Goal: Task Accomplishment & Management: Manage account settings

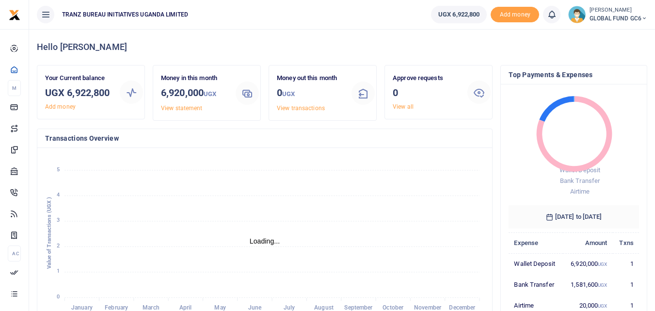
scroll to position [8, 8]
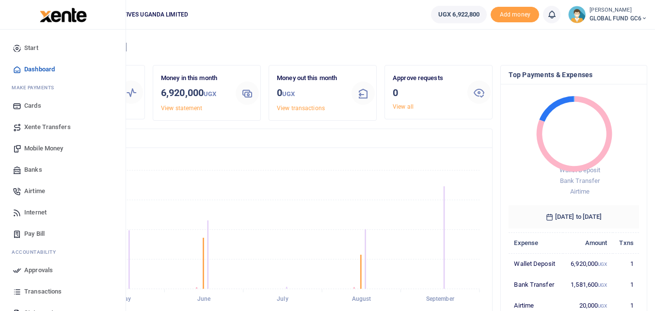
click at [38, 144] on span "Mobile Money" at bounding box center [43, 148] width 39 height 10
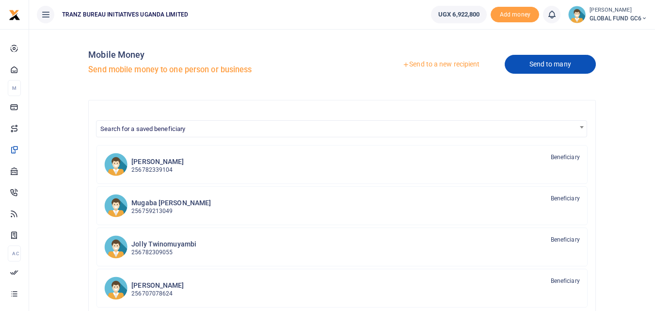
click at [561, 67] on link "Send to many" at bounding box center [550, 64] width 91 height 19
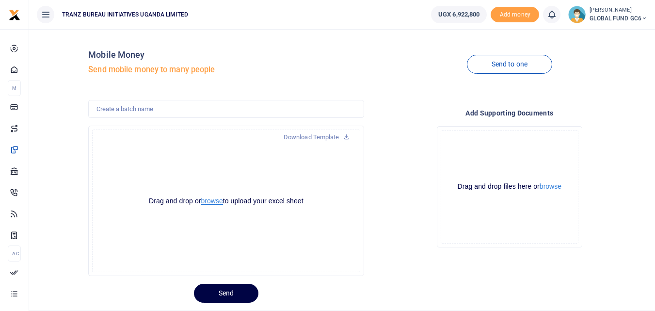
click at [219, 201] on button "browse" at bounding box center [212, 200] width 22 height 7
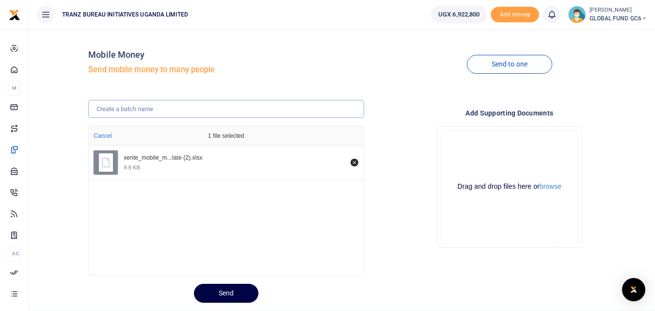
click at [109, 111] on input "text" at bounding box center [225, 109] width 275 height 18
type input "BI MONTHLY DIALOGUE 1"
click at [236, 90] on div "Mobile Money Send mobile money to many people" at bounding box center [225, 64] width 275 height 55
click at [546, 189] on button "browse" at bounding box center [550, 186] width 22 height 7
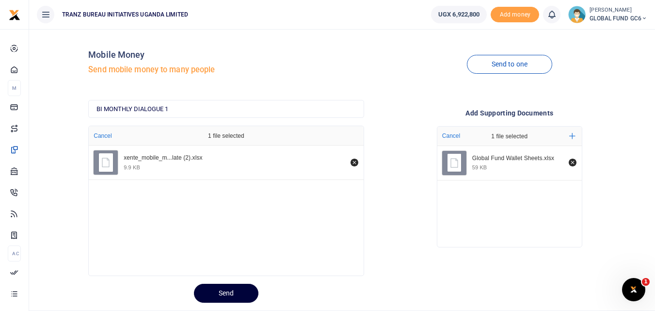
click at [209, 299] on button "Send" at bounding box center [226, 293] width 64 height 19
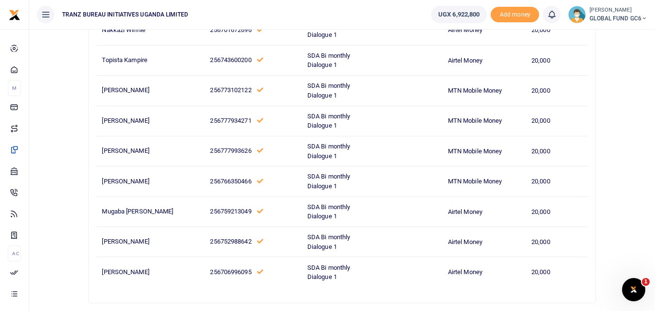
scroll to position [252, 0]
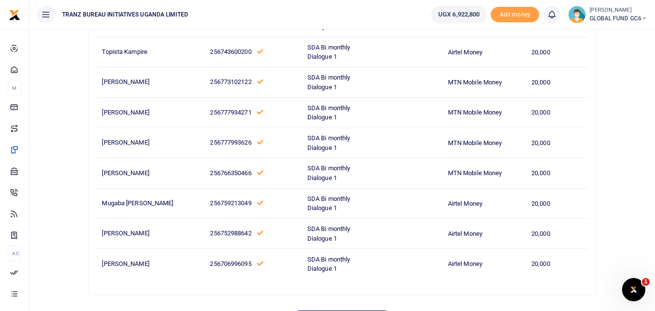
click at [351, 227] on td "SDA Bi monthly Dialogue 1" at bounding box center [338, 234] width 72 height 30
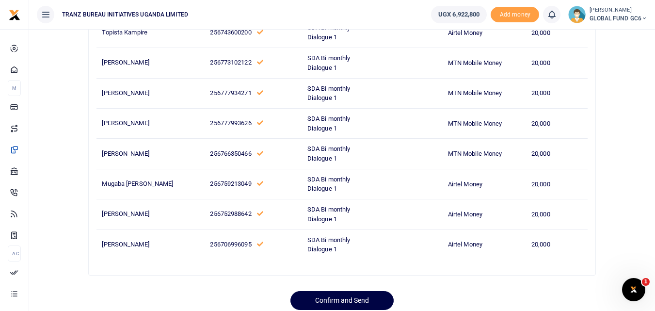
scroll to position [291, 0]
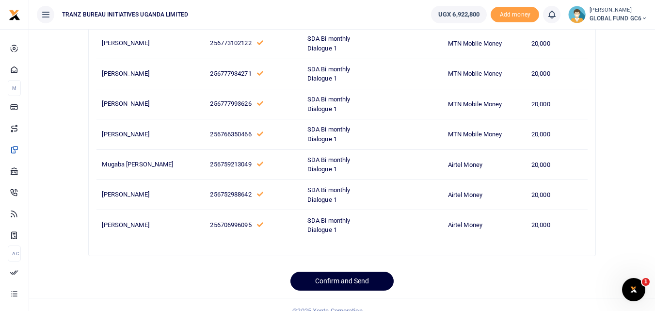
click at [325, 282] on button "Confirm and Send" at bounding box center [341, 280] width 103 height 19
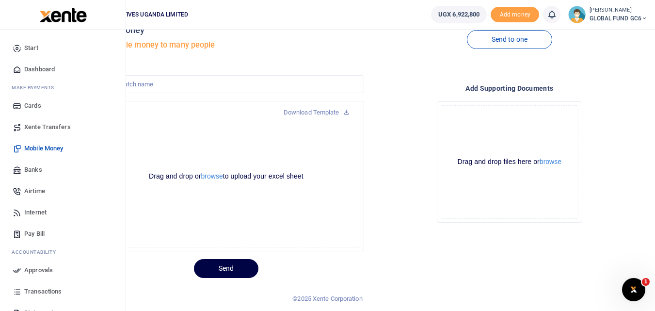
click at [36, 192] on span "Airtime" at bounding box center [34, 191] width 21 height 10
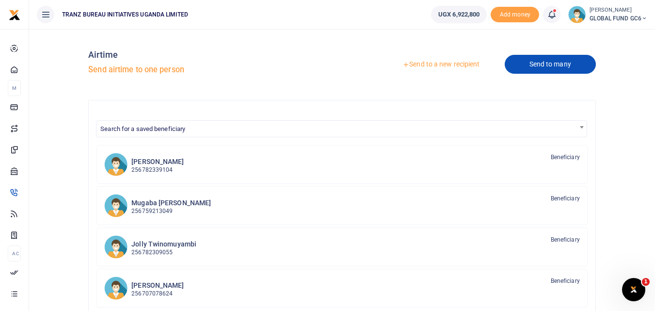
click at [539, 66] on link "Send to many" at bounding box center [550, 64] width 91 height 19
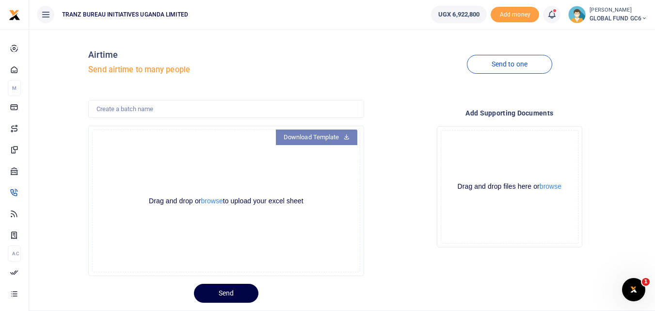
click at [320, 137] on link "Download Template" at bounding box center [316, 137] width 81 height 16
click at [209, 202] on button "browse" at bounding box center [212, 200] width 22 height 7
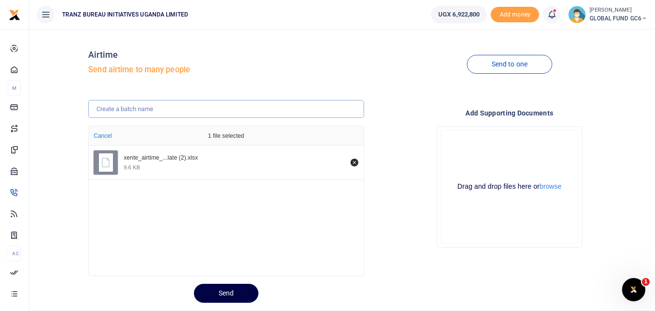
click at [158, 110] on input "text" at bounding box center [225, 109] width 275 height 18
type input "BI MONTHLY DIALOGUE 1 - AIRTIME"
click at [254, 76] on div "Airtime Send airtime to many people" at bounding box center [225, 64] width 275 height 55
click at [239, 291] on button "Send" at bounding box center [226, 293] width 64 height 19
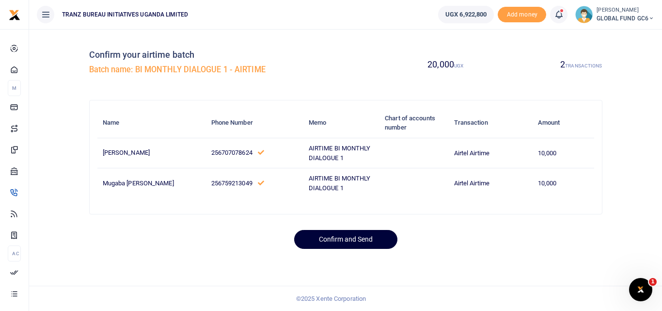
click at [332, 241] on button "Confirm and Send" at bounding box center [345, 239] width 103 height 19
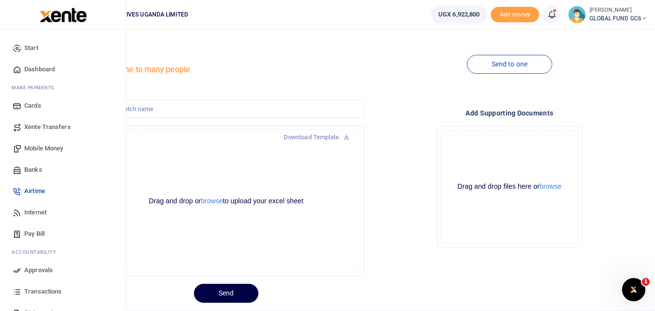
click at [35, 150] on span "Mobile Money" at bounding box center [43, 148] width 39 height 10
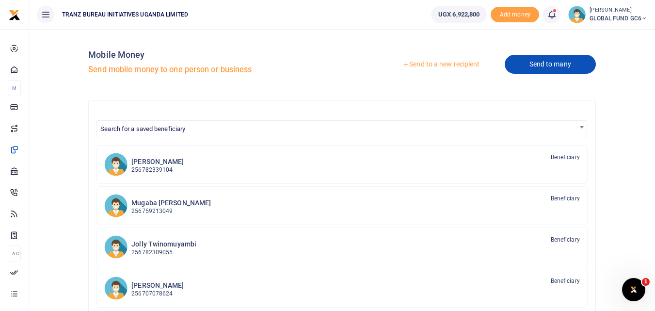
click at [529, 70] on link "Send to many" at bounding box center [550, 64] width 91 height 19
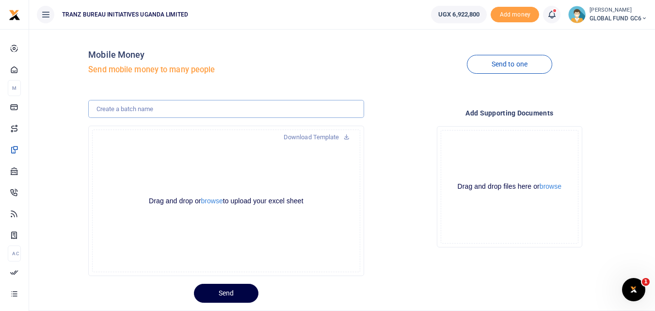
click at [153, 111] on input "text" at bounding box center [225, 109] width 275 height 18
click at [190, 109] on input "BI MONTHLY DIALOGUE 1" at bounding box center [225, 109] width 275 height 18
type input "BI MONTHLY DIALOGUE 2"
click at [192, 151] on div "Drag and drop or browse to upload your excel sheet Powered by Uppy" at bounding box center [226, 200] width 268 height 142
click at [210, 201] on button "browse" at bounding box center [212, 200] width 22 height 7
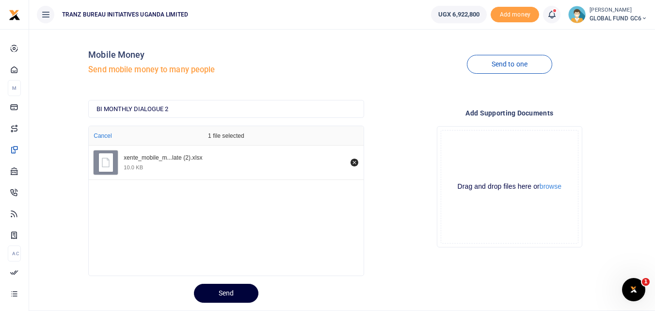
click at [225, 288] on button "Send" at bounding box center [226, 293] width 64 height 19
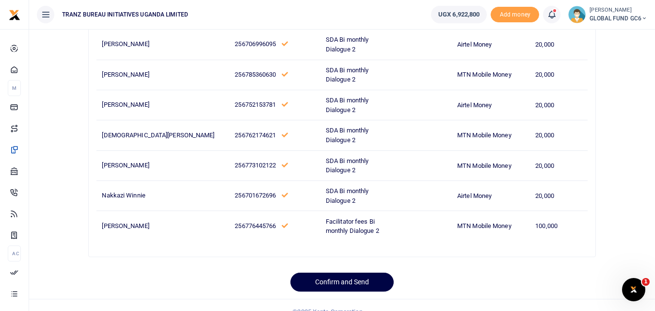
scroll to position [291, 0]
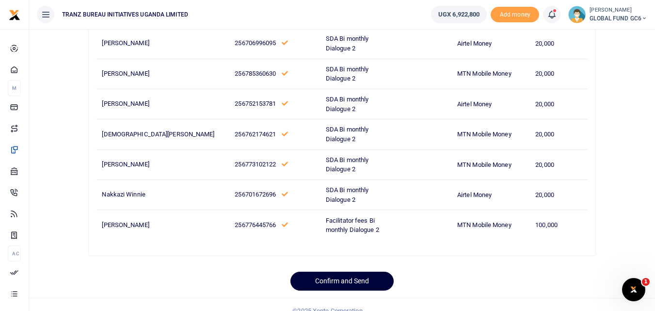
click at [310, 282] on button "Confirm and Send" at bounding box center [341, 280] width 103 height 19
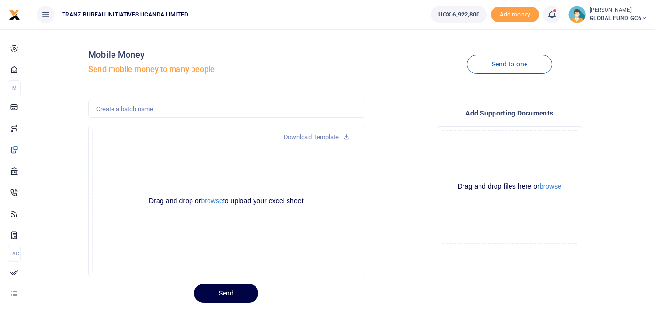
scroll to position [25, 0]
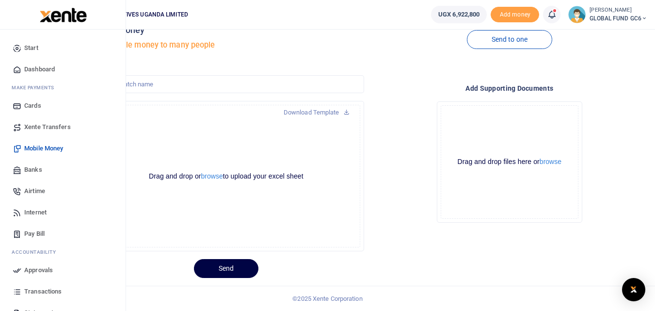
click at [37, 193] on span "Airtime" at bounding box center [34, 191] width 21 height 10
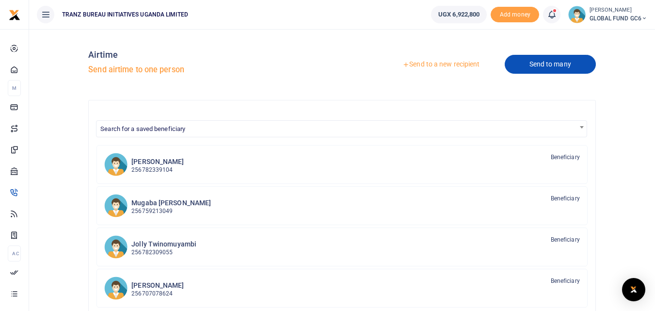
click at [526, 70] on link "Send to many" at bounding box center [550, 64] width 91 height 19
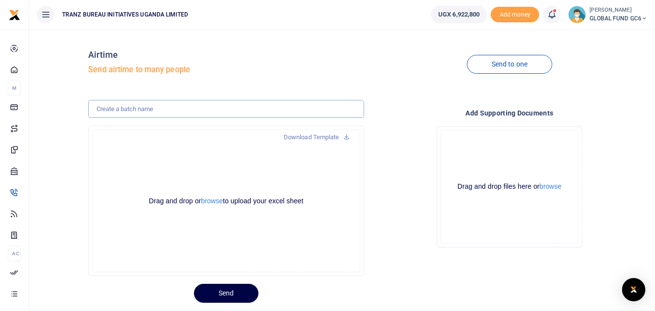
click at [142, 109] on input "text" at bounding box center [225, 109] width 275 height 18
type input "BI MONTHLY DIALOGUE 2"
click at [141, 163] on div "Drag and drop or browse to upload your excel sheet Powered by Uppy" at bounding box center [226, 200] width 268 height 142
click at [213, 202] on button "browse" at bounding box center [212, 200] width 22 height 7
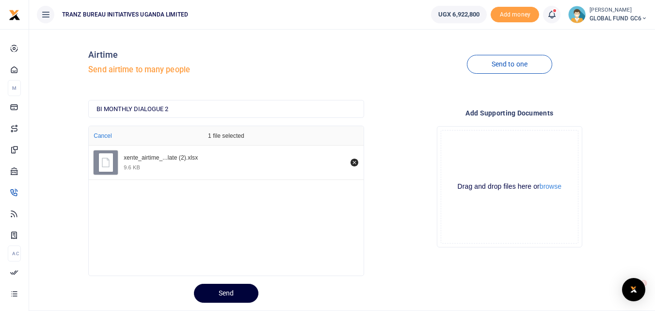
click at [221, 292] on button "Send" at bounding box center [226, 293] width 64 height 19
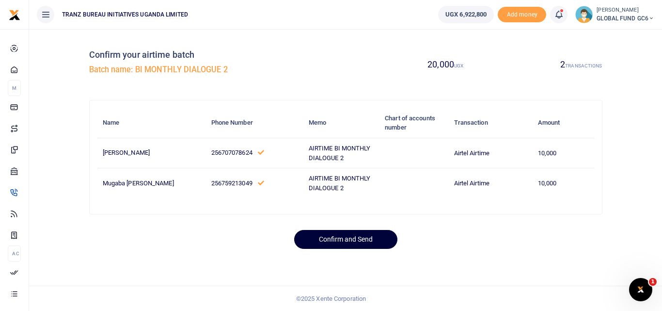
click at [324, 238] on button "Confirm and Send" at bounding box center [345, 239] width 103 height 19
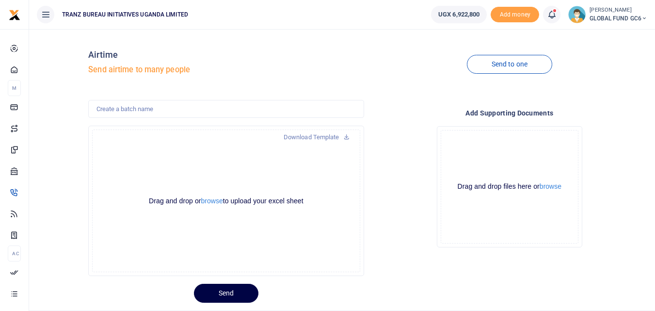
click at [552, 16] on icon at bounding box center [552, 14] width 10 height 11
click at [496, 71] on small "You have 28 awaiting for your to act on" at bounding box center [492, 72] width 96 height 7
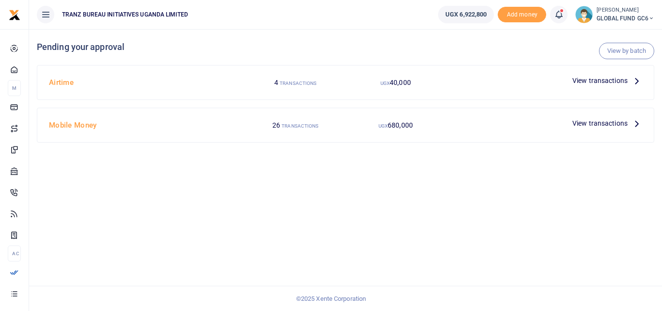
click at [450, 128] on div at bounding box center [507, 123] width 123 height 15
click at [498, 124] on div at bounding box center [507, 123] width 123 height 15
click at [601, 125] on span "View transactions" at bounding box center [599, 123] width 55 height 11
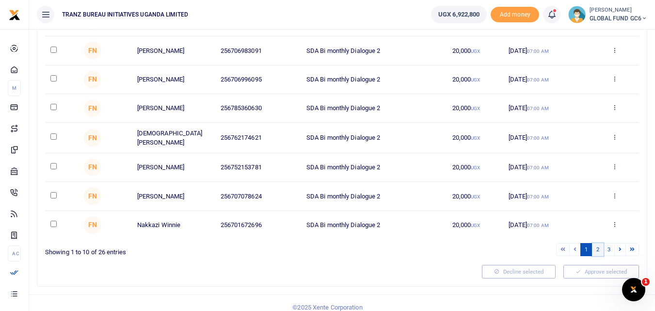
click at [596, 248] on link "2" at bounding box center [598, 249] width 12 height 13
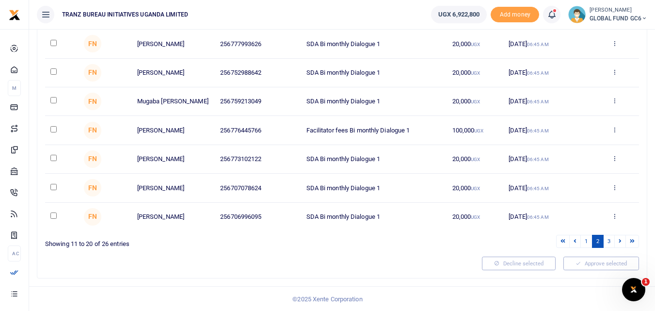
scroll to position [201, 0]
click at [607, 242] on link "3" at bounding box center [609, 240] width 12 height 13
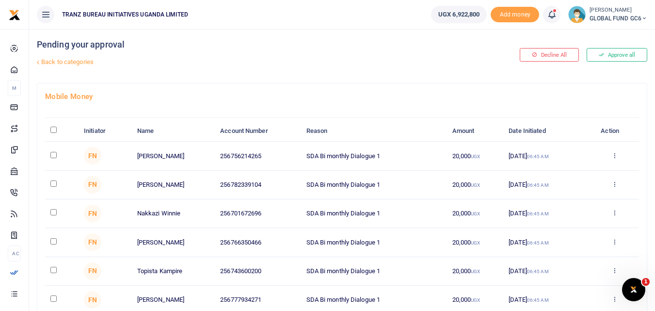
scroll to position [0, 0]
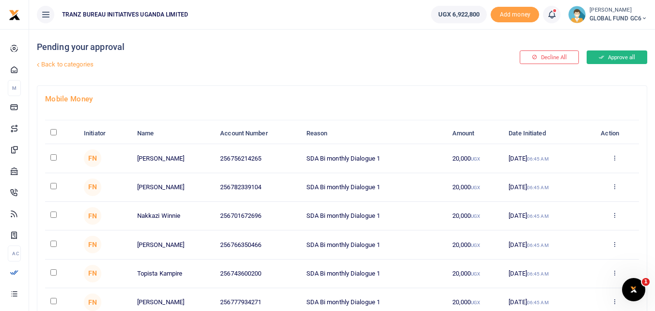
click at [601, 61] on icon at bounding box center [601, 57] width 5 height 7
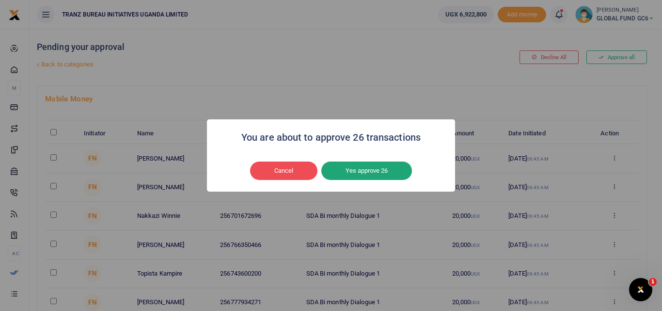
click at [375, 172] on button "Yes approve 26" at bounding box center [366, 170] width 91 height 18
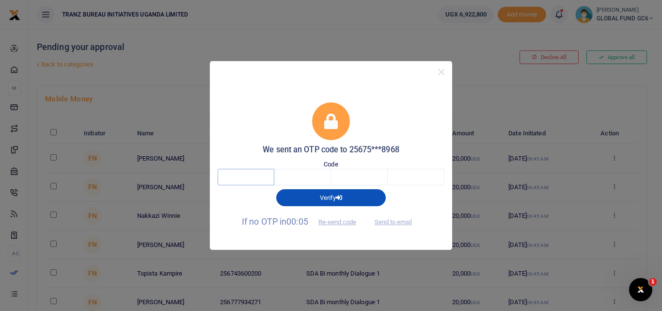
click at [254, 178] on input "text" at bounding box center [246, 177] width 57 height 16
type input "6"
type input "0"
type input "2"
type input "7"
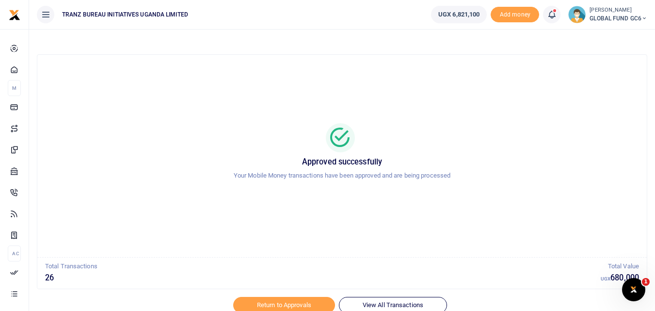
click at [308, 304] on div at bounding box center [328, 305] width 170 height 12
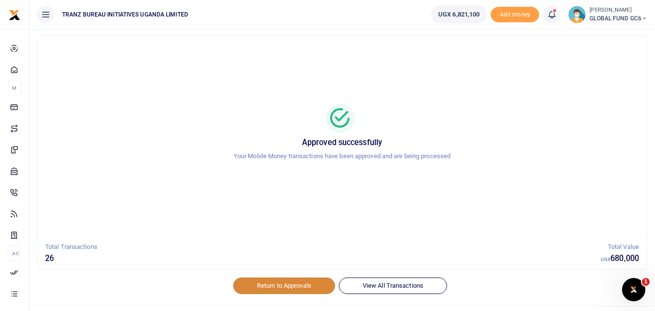
click at [279, 284] on link "Return to Approvals" at bounding box center [284, 285] width 102 height 16
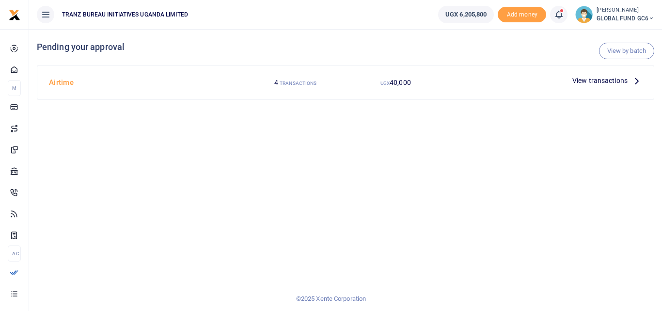
click at [634, 84] on icon at bounding box center [637, 80] width 11 height 11
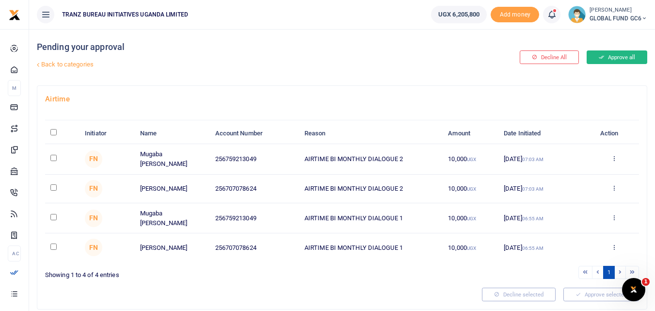
click at [609, 63] on button "Approve all" at bounding box center [616, 57] width 61 height 14
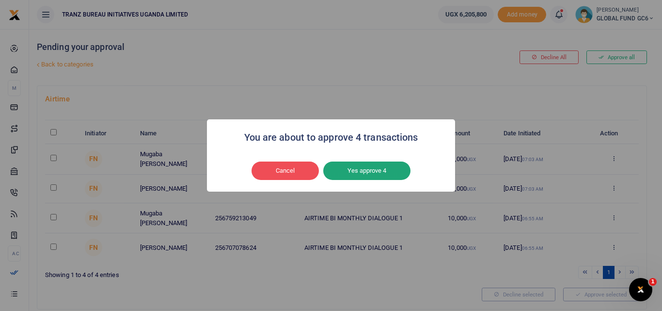
click at [369, 169] on button "Yes approve 4" at bounding box center [366, 170] width 87 height 18
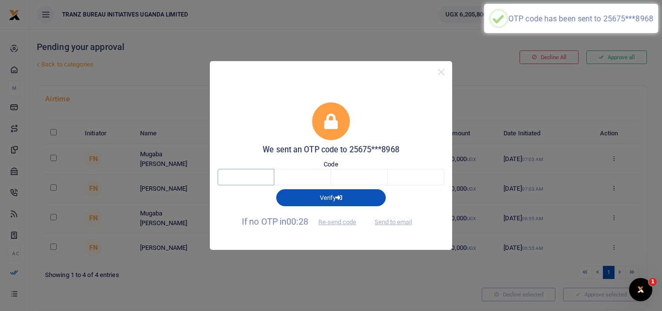
click at [256, 178] on input "text" at bounding box center [246, 177] width 57 height 16
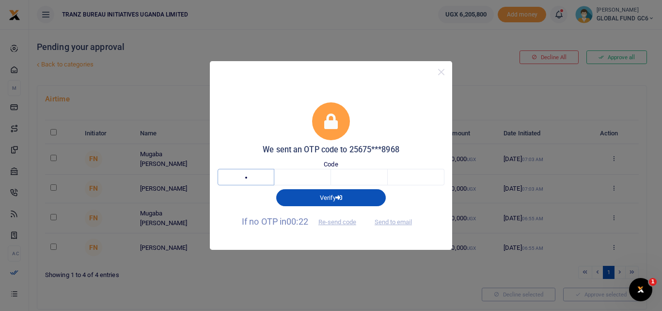
type input "8"
type input "6"
type input "7"
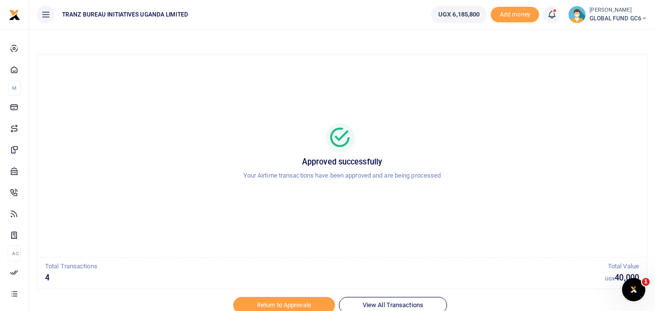
click at [286, 227] on div "Approved successfully Your Airtime transactions have been approved and are bein…" at bounding box center [342, 156] width 586 height 187
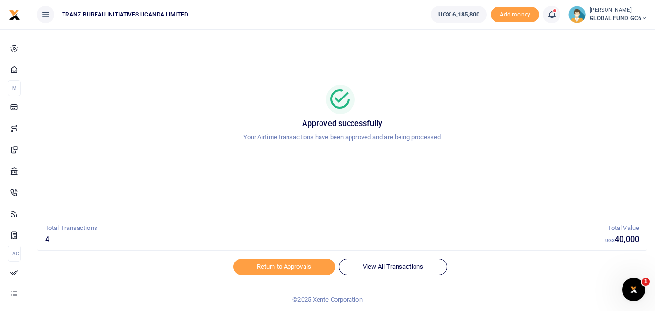
scroll to position [39, 0]
click at [268, 266] on link "Return to Approvals" at bounding box center [284, 266] width 102 height 16
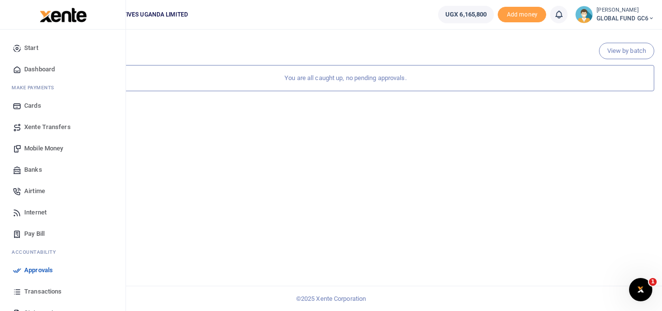
click at [73, 301] on link "Transactions" at bounding box center [63, 291] width 110 height 21
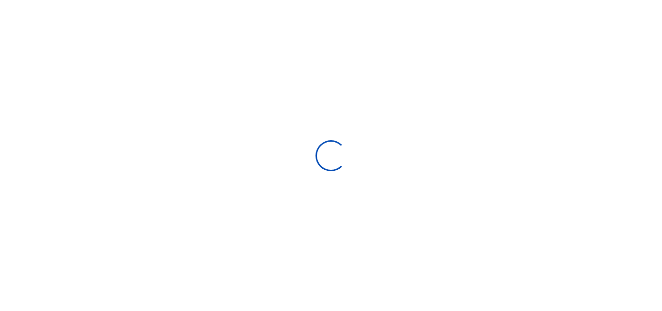
click at [73, 301] on div at bounding box center [331, 155] width 662 height 311
drag, startPoint x: 0, startPoint y: 0, endPoint x: 73, endPoint y: 301, distance: 309.6
click at [73, 301] on div at bounding box center [331, 155] width 662 height 311
select select
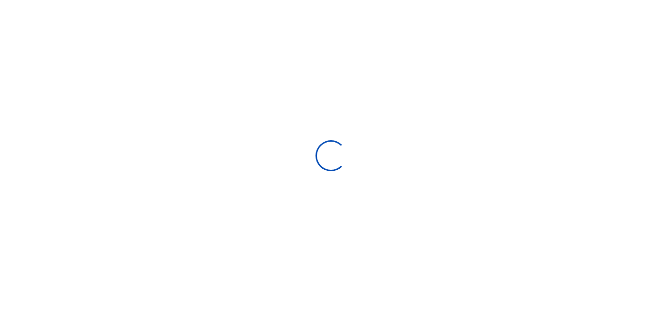
type input "[DATE] - [DATE]"
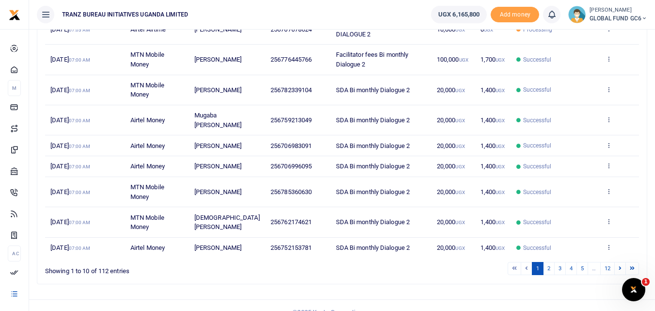
scroll to position [211, 0]
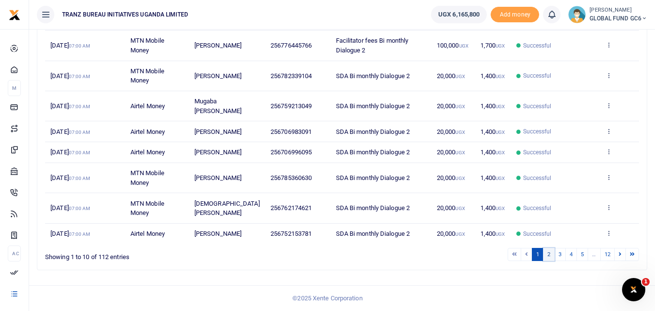
click at [547, 253] on link "2" at bounding box center [549, 254] width 12 height 13
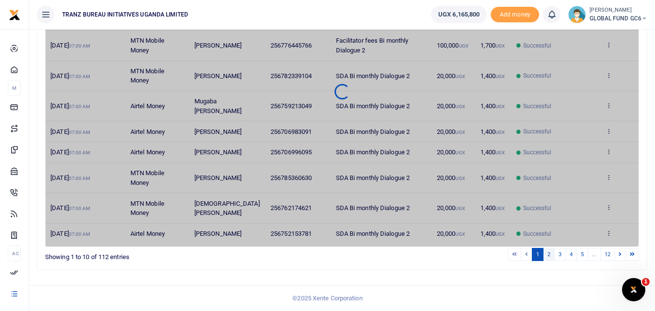
scroll to position [201, 0]
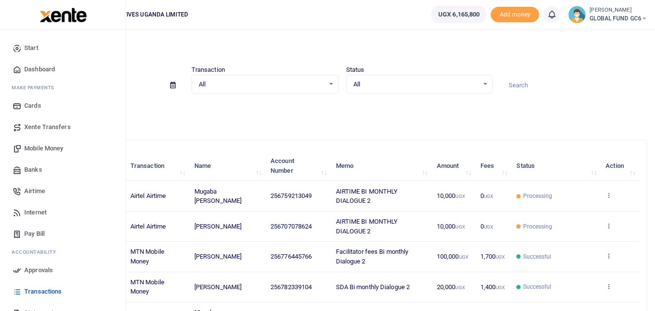
drag, startPoint x: 128, startPoint y: 170, endPoint x: 34, endPoint y: 146, distance: 97.0
click at [34, 146] on body "Start Dashboard M ake Payments Cards Xente Transfers Mobile Money Banks Airtime…" at bounding box center [327, 260] width 655 height 521
click at [34, 146] on span "Mobile Money" at bounding box center [43, 148] width 39 height 10
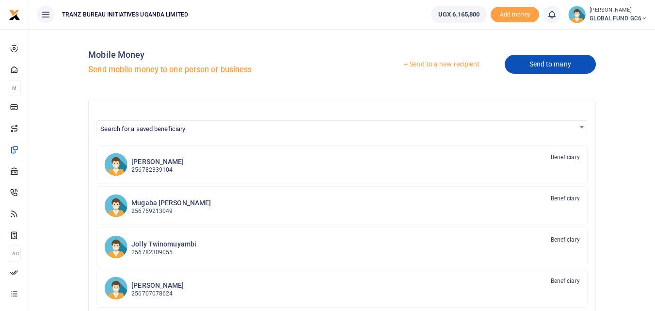
click at [525, 63] on link "Send to many" at bounding box center [550, 64] width 91 height 19
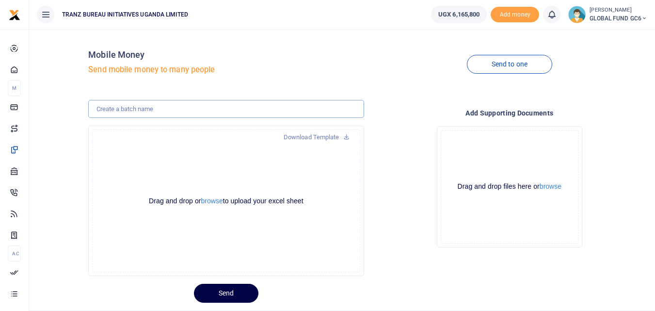
click at [161, 105] on input "text" at bounding box center [225, 109] width 275 height 18
type input "M"
type input "MOBILE TARGETED HEALTH CLINIC 1"
click at [169, 160] on div "Drag and drop or browse to upload your excel sheet Powered by Uppy" at bounding box center [226, 200] width 268 height 142
click at [209, 201] on button "browse" at bounding box center [212, 200] width 22 height 7
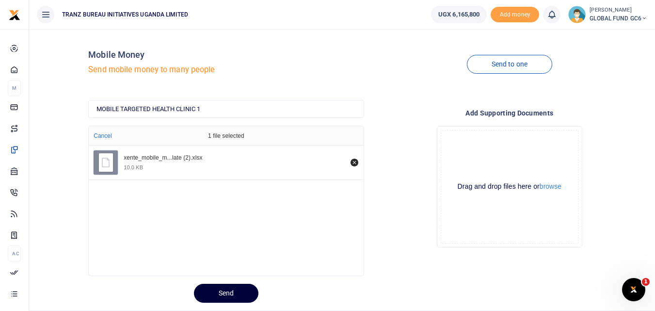
click at [217, 291] on button "Send" at bounding box center [226, 293] width 64 height 19
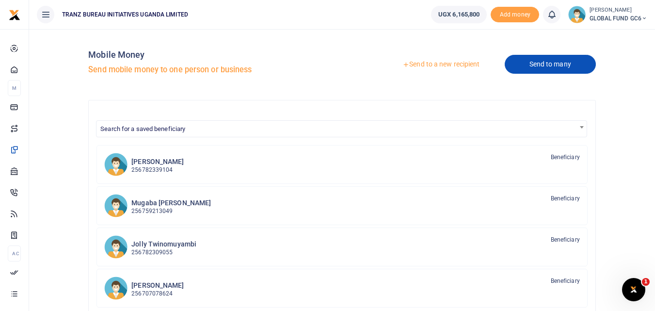
click at [518, 66] on link "Send to many" at bounding box center [550, 64] width 91 height 19
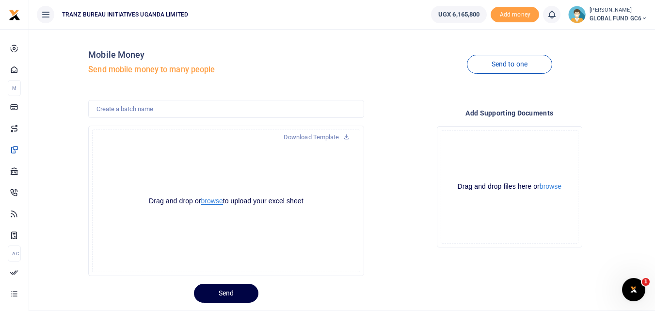
click at [211, 201] on button "browse" at bounding box center [212, 200] width 22 height 7
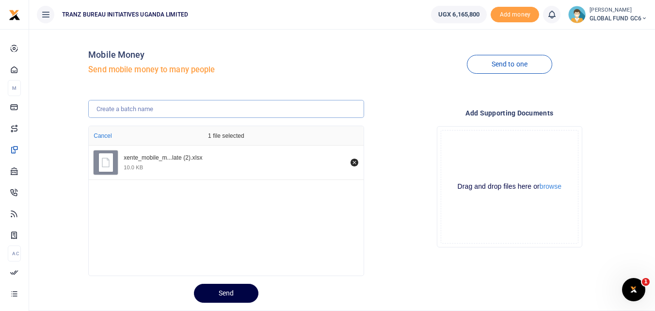
click at [170, 116] on input "text" at bounding box center [225, 109] width 275 height 18
type input "MOBILE TARGETED HEALTH CLINIC 1"
click at [164, 197] on div "xente_mobile_m...late (2).xlsx 10.0 KB" at bounding box center [226, 207] width 274 height 125
click at [216, 292] on button "Send" at bounding box center [226, 293] width 64 height 19
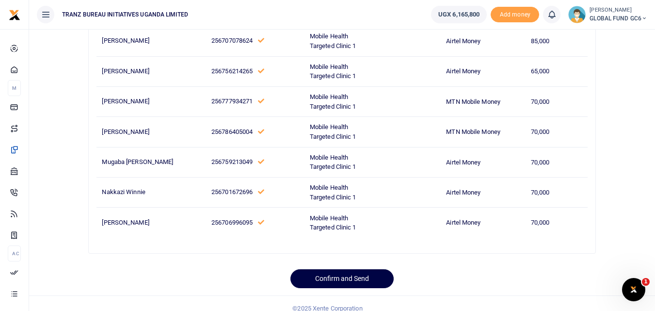
scroll to position [303, 0]
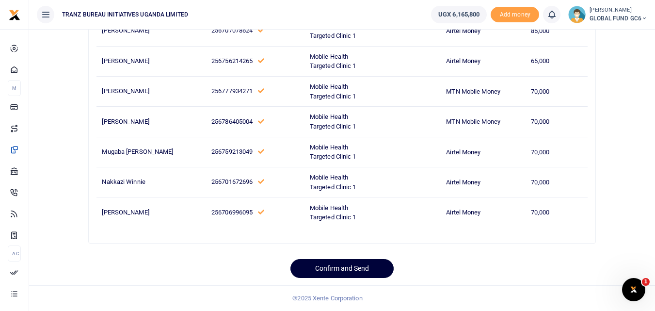
click at [320, 268] on button "Confirm and Send" at bounding box center [341, 268] width 103 height 19
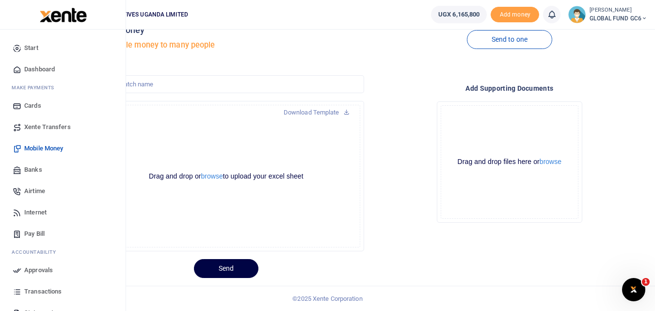
click at [31, 190] on span "Airtime" at bounding box center [34, 191] width 21 height 10
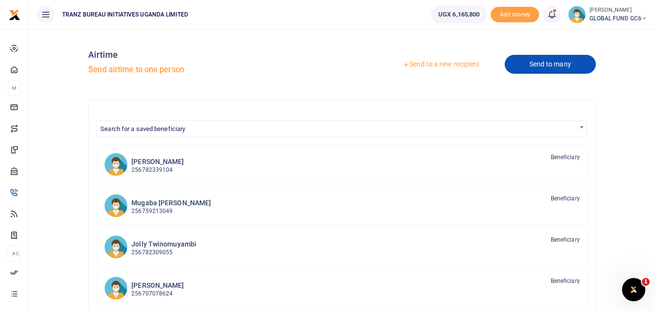
click at [545, 67] on link "Send to many" at bounding box center [550, 64] width 91 height 19
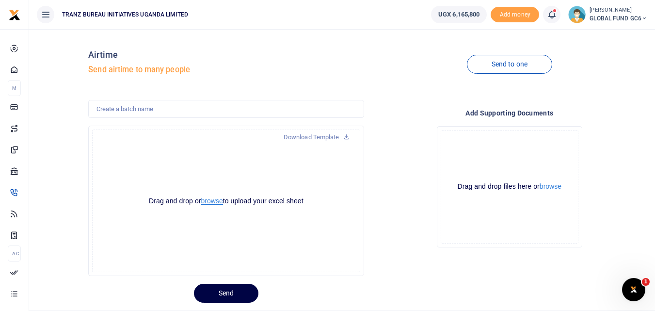
click at [207, 199] on button "browse" at bounding box center [212, 200] width 22 height 7
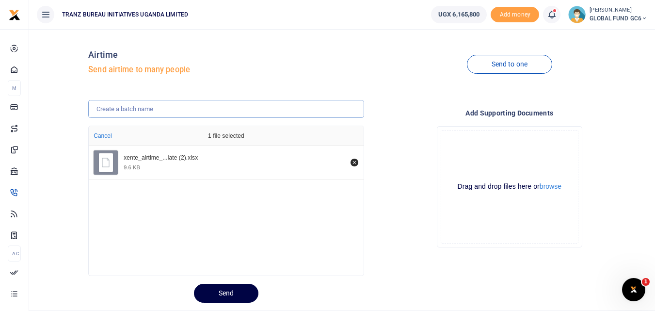
click at [179, 102] on input "text" at bounding box center [225, 109] width 275 height 18
type input "MOBILE TARGETED HEALTH CLINIC 1"
click at [177, 208] on div "xente_airtime_...late (2).xlsx 9.6 KB" at bounding box center [226, 207] width 274 height 125
click at [209, 295] on button "Send" at bounding box center [226, 293] width 64 height 19
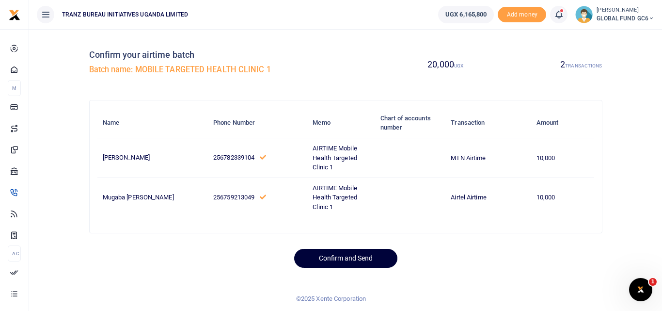
click at [324, 259] on button "Confirm and Send" at bounding box center [345, 258] width 103 height 19
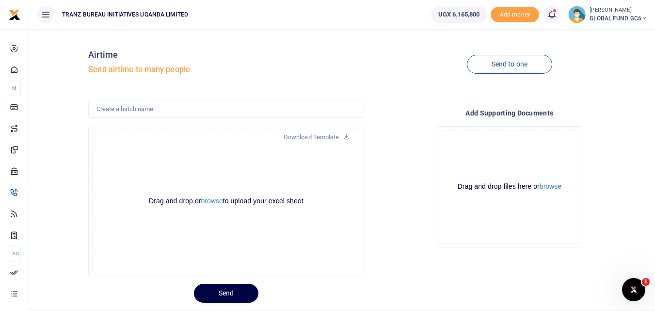
click at [551, 16] on icon at bounding box center [552, 14] width 10 height 11
click at [479, 75] on small "You have 13 awaiting for your to act on" at bounding box center [492, 72] width 96 height 7
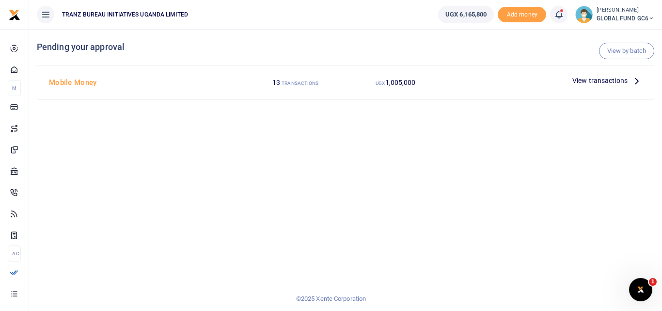
click at [604, 80] on span "View transactions" at bounding box center [599, 80] width 55 height 11
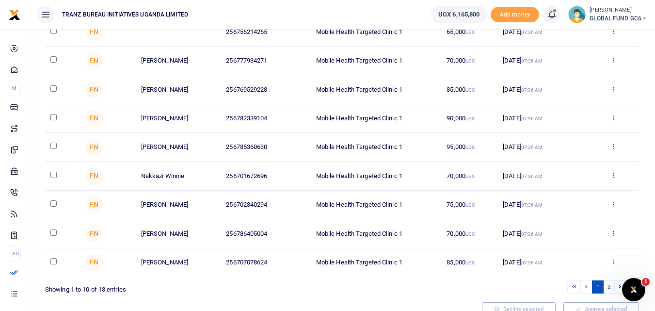
scroll to position [174, 0]
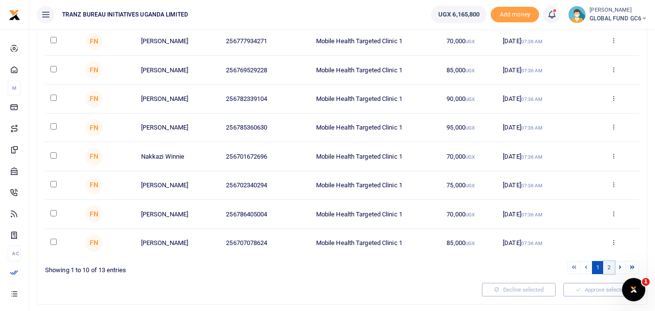
click at [607, 269] on link "2" at bounding box center [609, 267] width 12 height 13
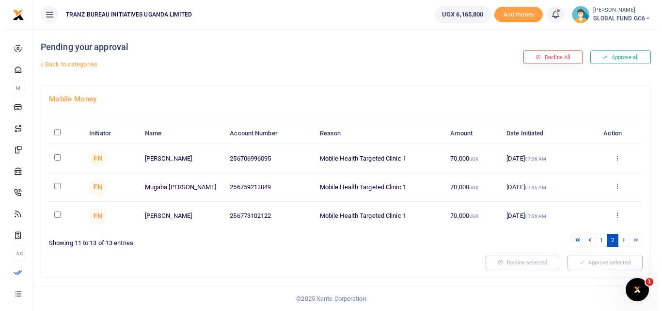
scroll to position [0, 0]
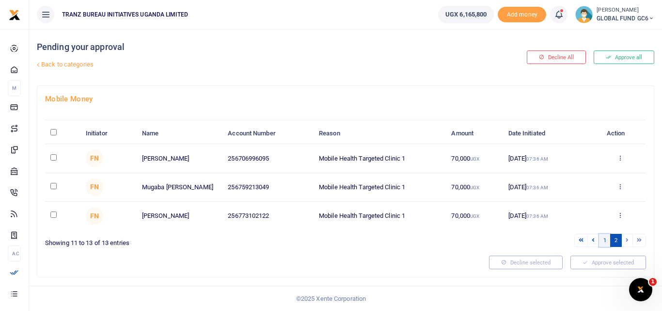
click at [602, 242] on link "1" at bounding box center [605, 240] width 12 height 13
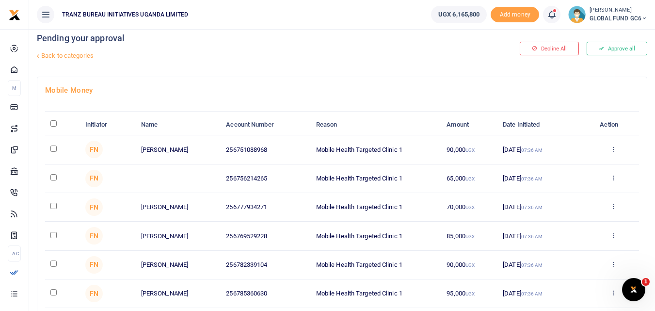
scroll to position [7, 0]
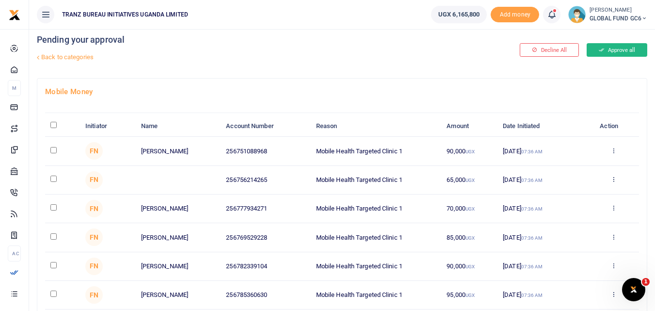
click at [622, 54] on button "Approve all" at bounding box center [616, 50] width 61 height 14
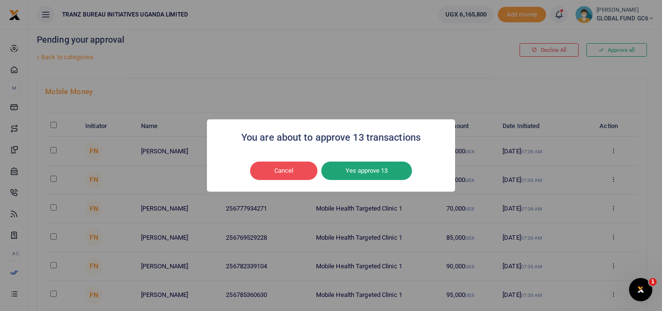
click at [382, 170] on button "Yes approve 13" at bounding box center [366, 170] width 91 height 18
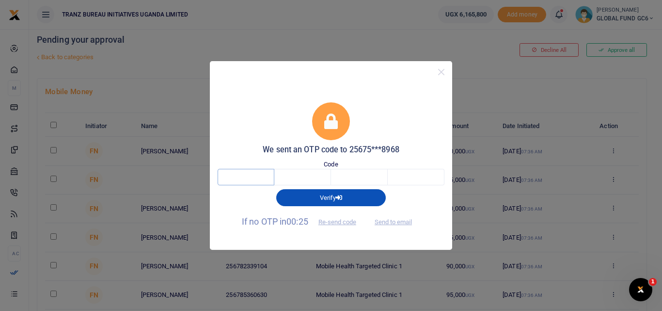
click at [227, 177] on input "text" at bounding box center [246, 177] width 57 height 16
type input "1"
type input "8"
type input "1"
type input "0"
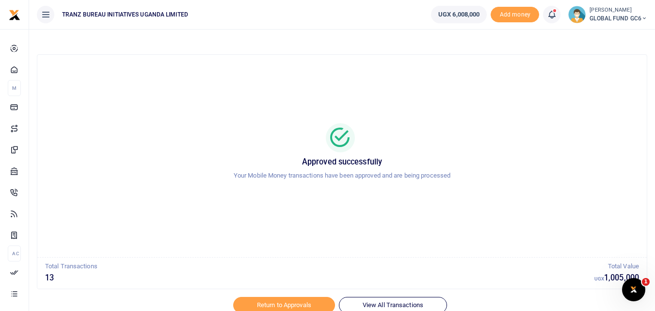
click at [287, 218] on div "Approved successfully Your Mobile Money transactions have been approved and are…" at bounding box center [342, 156] width 586 height 187
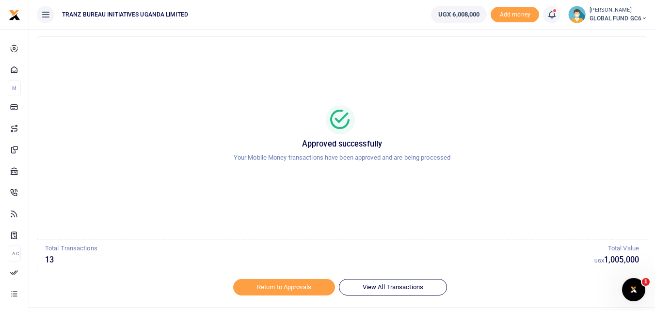
scroll to position [19, 0]
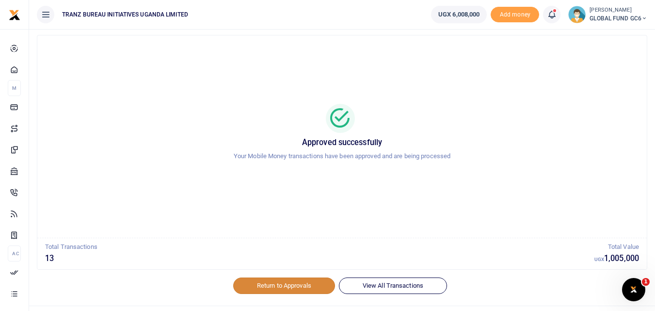
click at [268, 285] on link "Return to Approvals" at bounding box center [284, 285] width 102 height 16
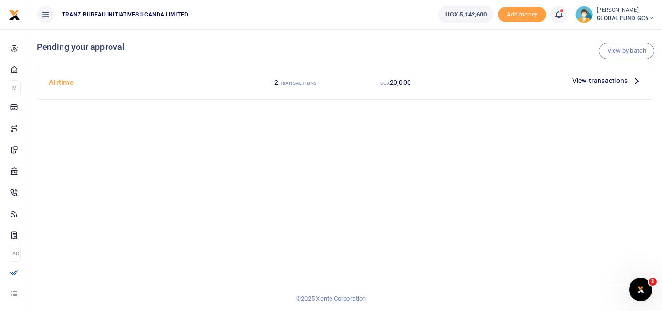
click at [613, 81] on span "View transactions" at bounding box center [599, 80] width 55 height 11
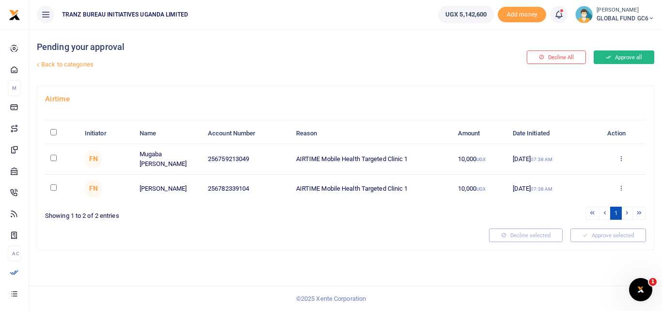
click at [617, 60] on button "Approve all" at bounding box center [624, 57] width 61 height 14
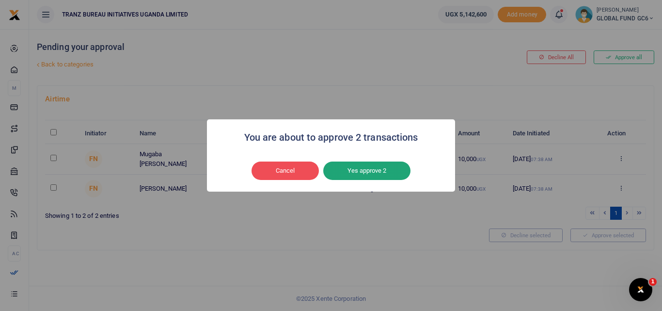
click at [371, 168] on button "Yes approve 2" at bounding box center [366, 170] width 87 height 18
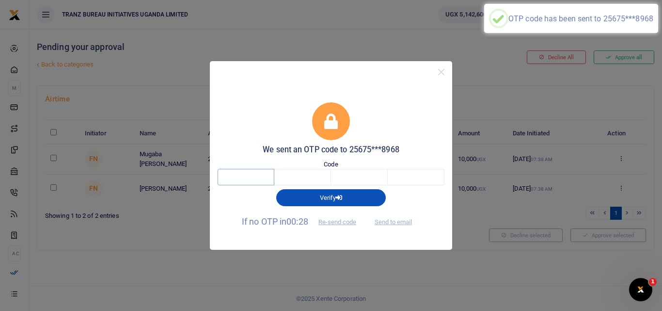
click at [230, 179] on input "text" at bounding box center [246, 177] width 57 height 16
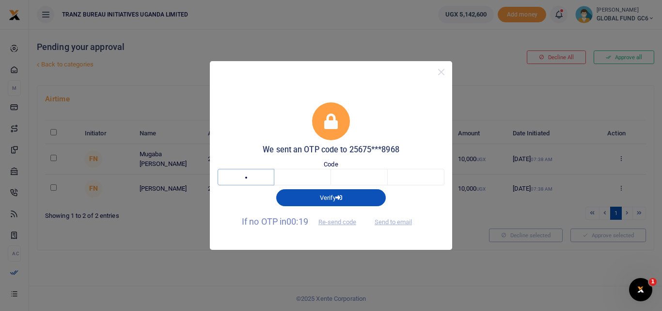
type input "2"
type input "1"
type input "9"
type input "3"
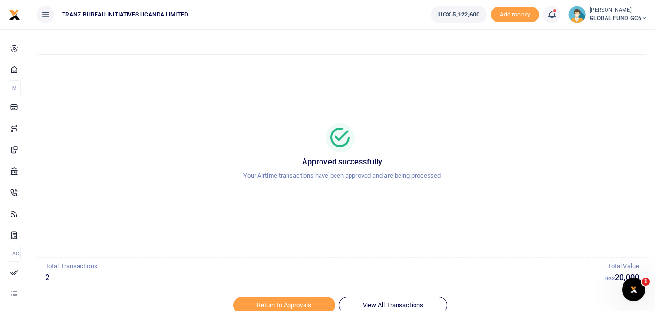
click at [365, 302] on div at bounding box center [328, 305] width 170 height 12
click at [509, 260] on div "Total Transactions 2 Total Value UGX 20,000" at bounding box center [341, 273] width 609 height 32
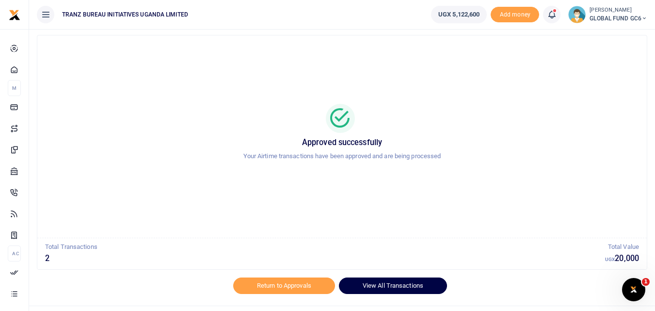
click at [420, 288] on link "View All Transactions" at bounding box center [393, 285] width 108 height 16
